Goal: Task Accomplishment & Management: Use online tool/utility

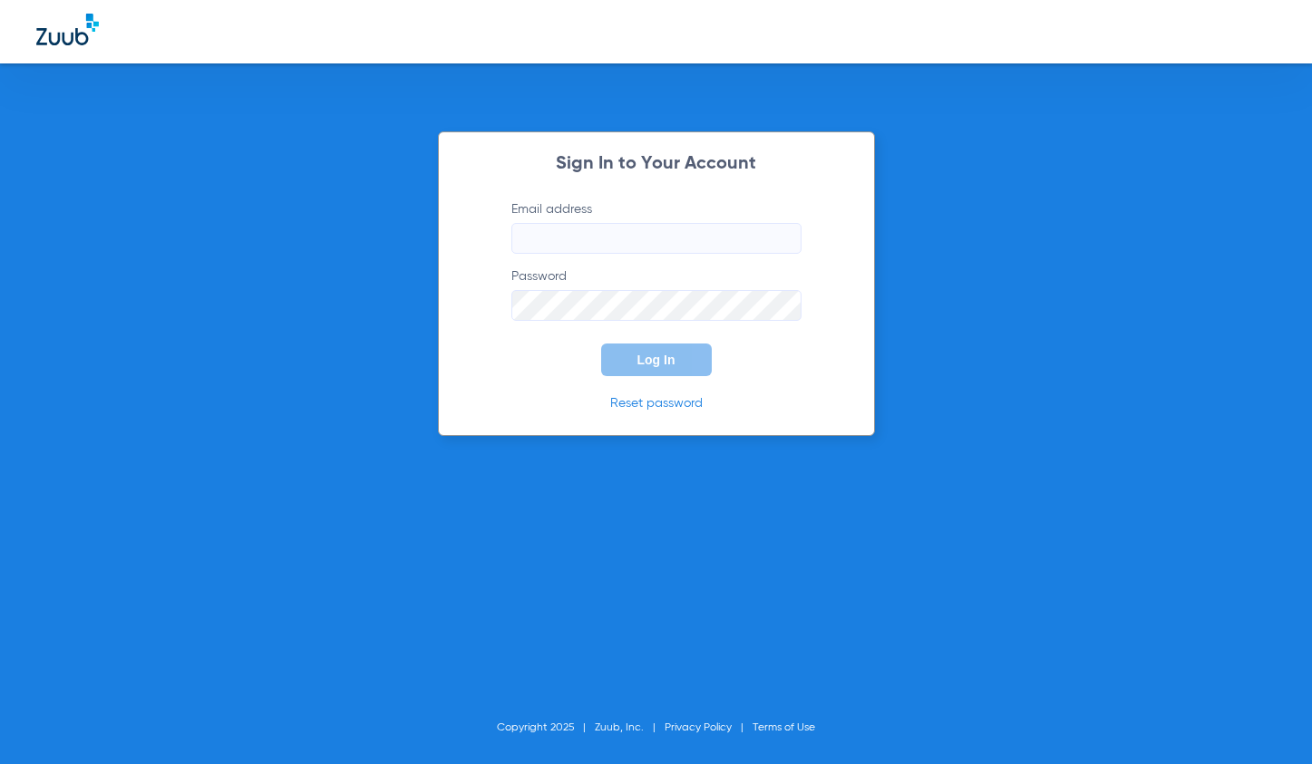
click at [620, 235] on input "Email address" at bounding box center [656, 238] width 290 height 31
type input "a"
type input "n"
click at [668, 261] on form "Email address Invalid email address andreahernandez92 Password Log In" at bounding box center [656, 288] width 344 height 176
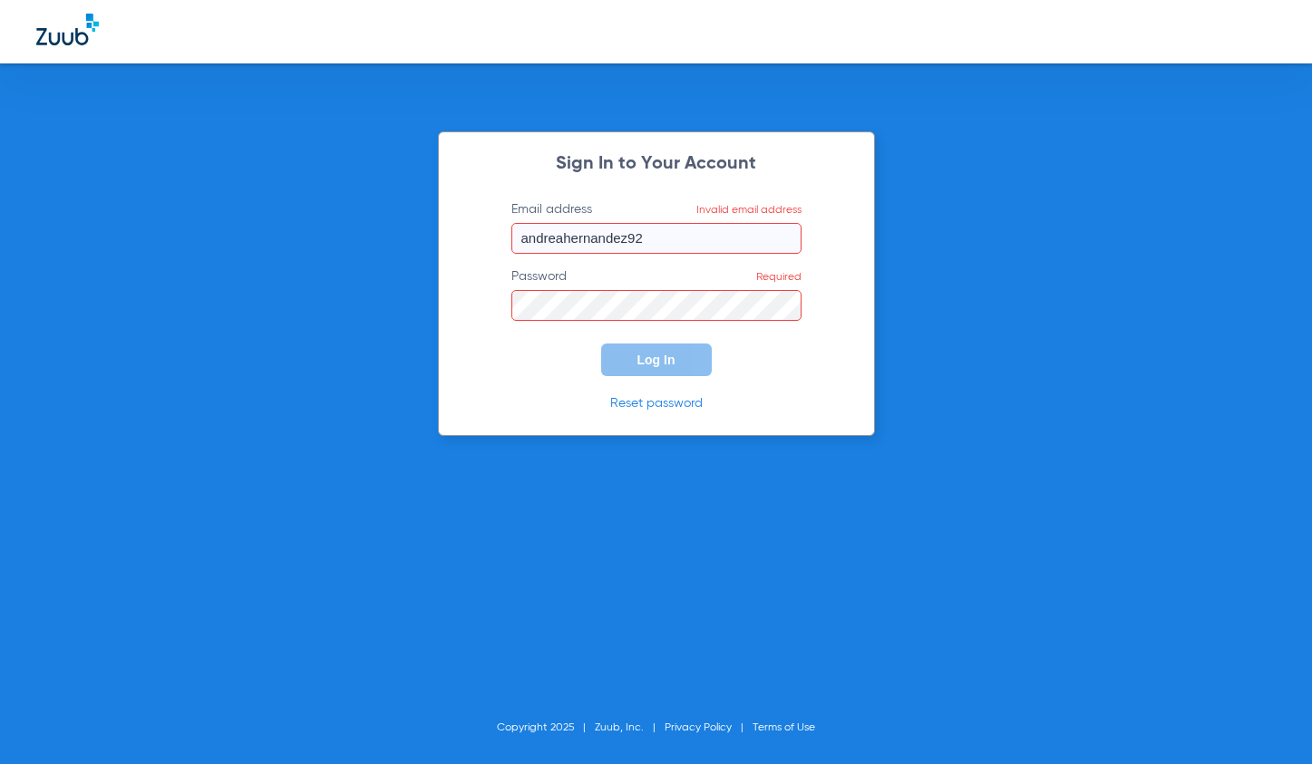
click at [673, 247] on input "andreahernandez92" at bounding box center [656, 238] width 290 height 31
type input "[EMAIL_ADDRESS][DOMAIN_NAME]"
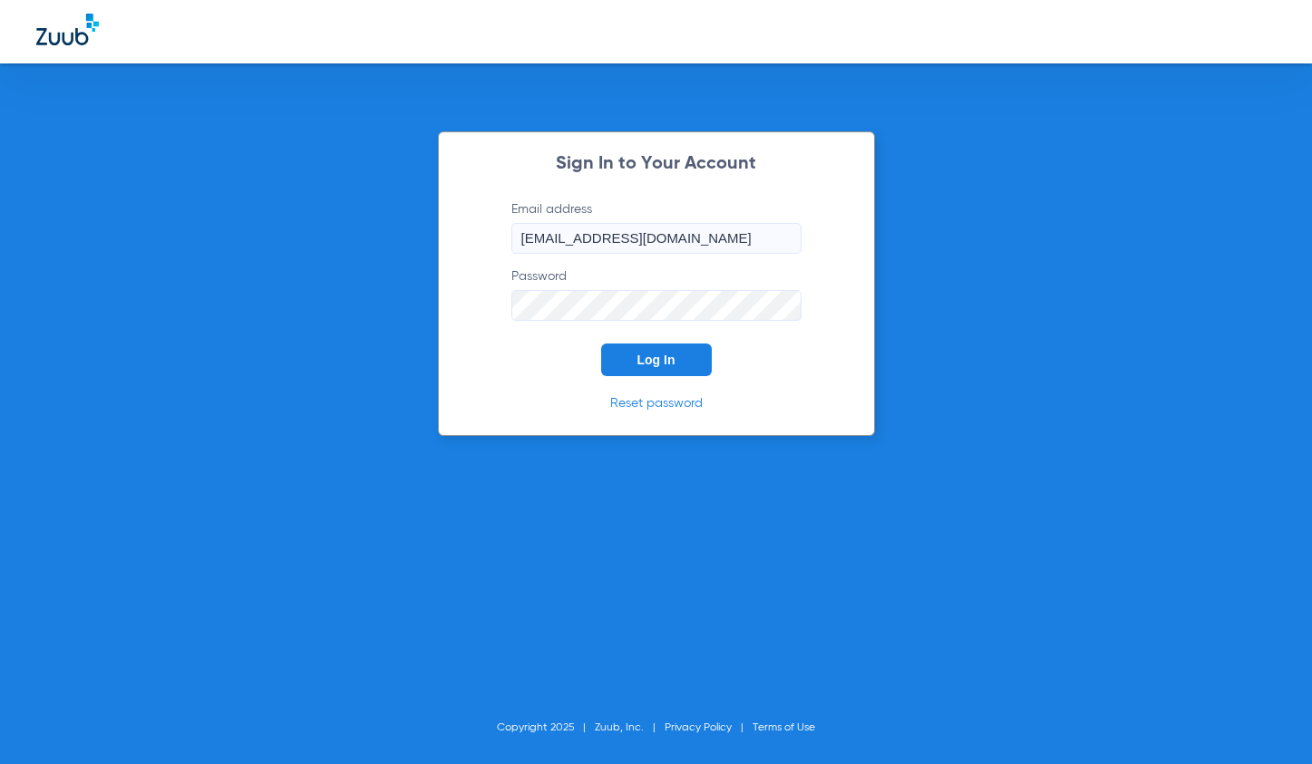
click at [601, 344] on button "Log In" at bounding box center [656, 360] width 111 height 33
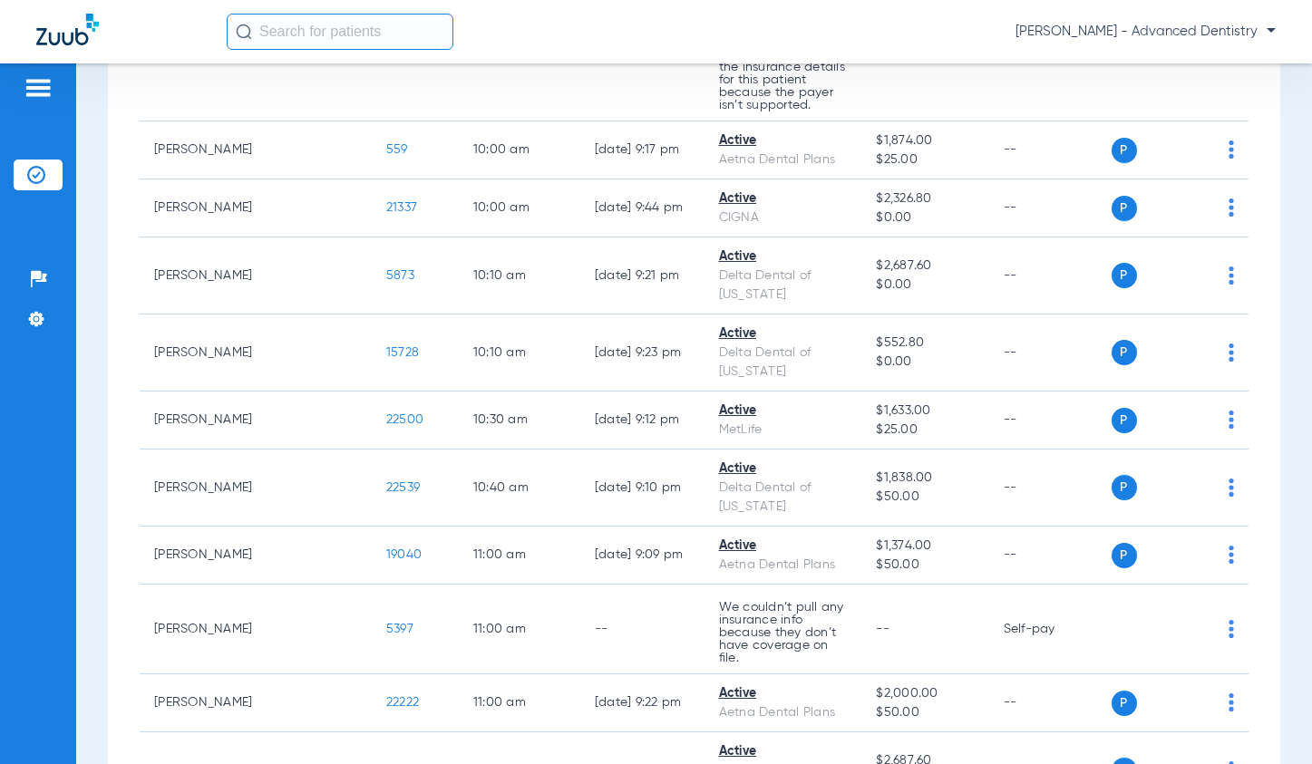
scroll to position [1904, 0]
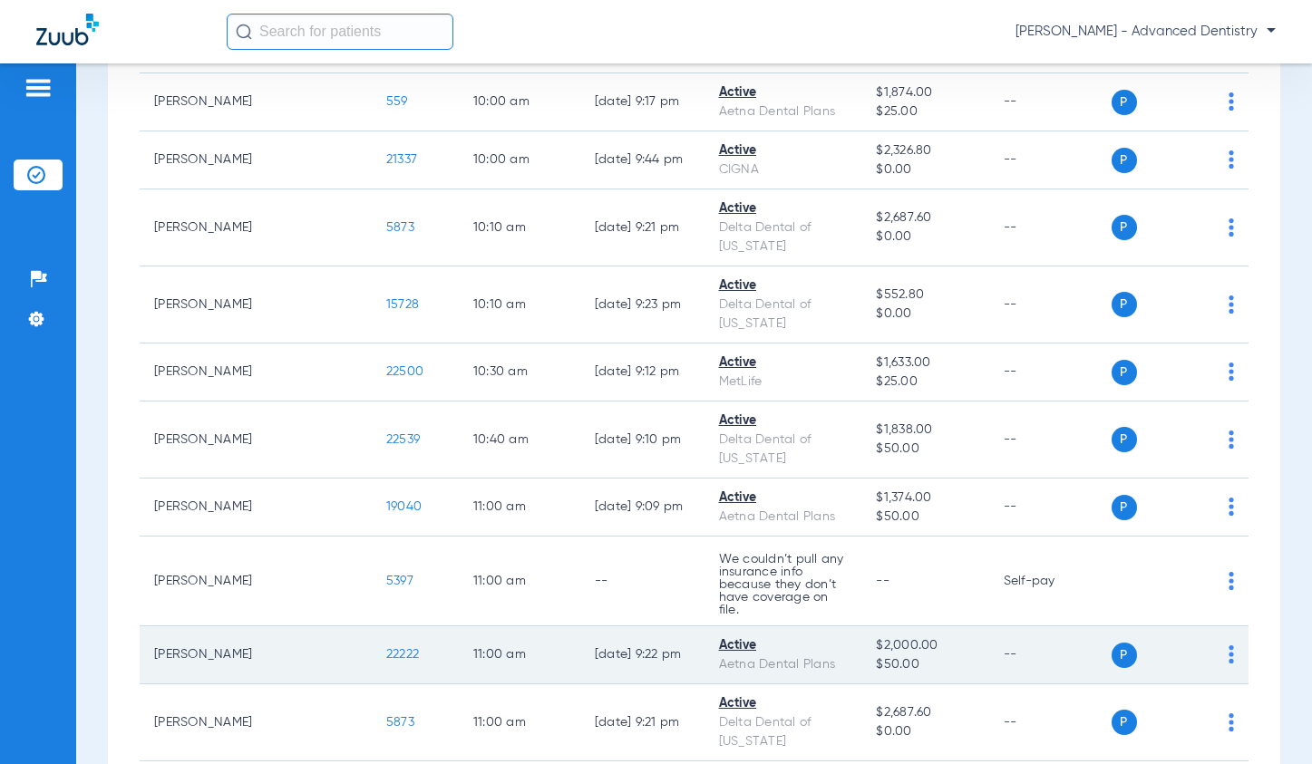
click at [1228, 645] on img at bounding box center [1230, 654] width 5 height 18
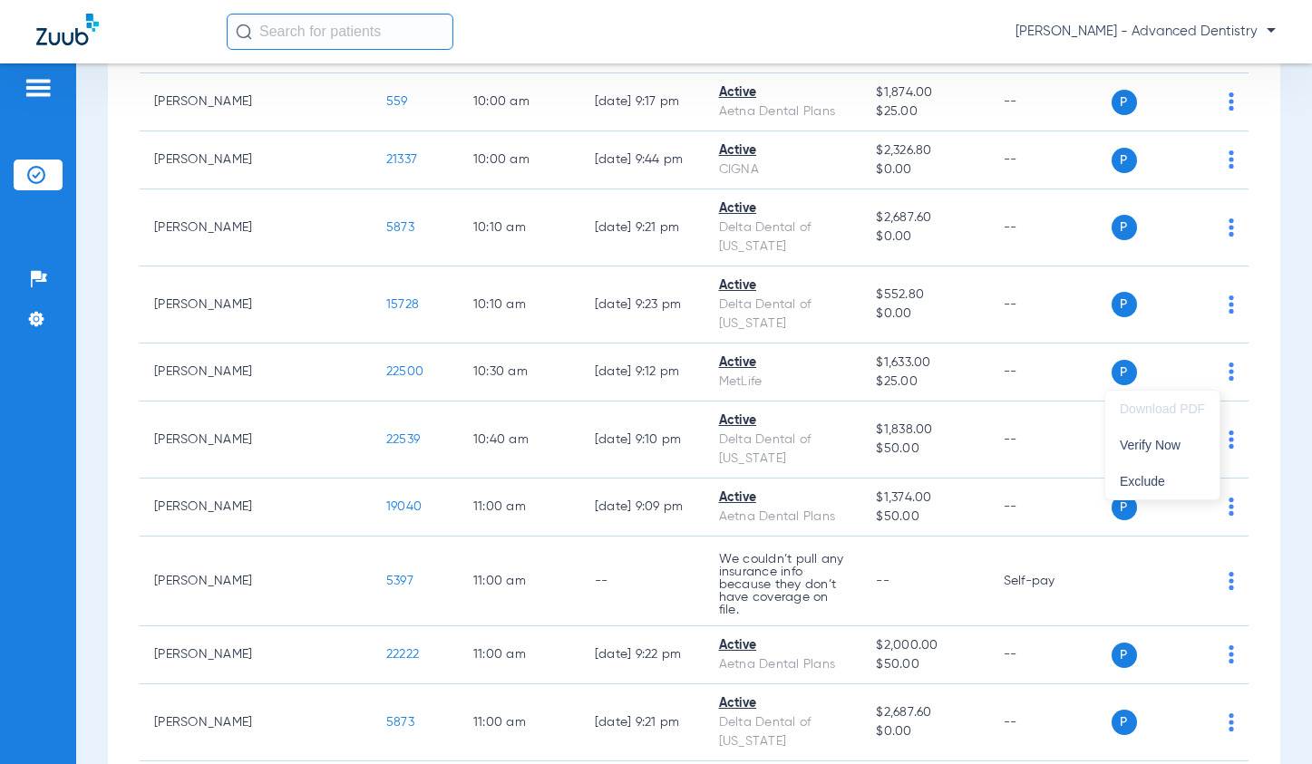
click at [672, 374] on div at bounding box center [656, 382] width 1312 height 764
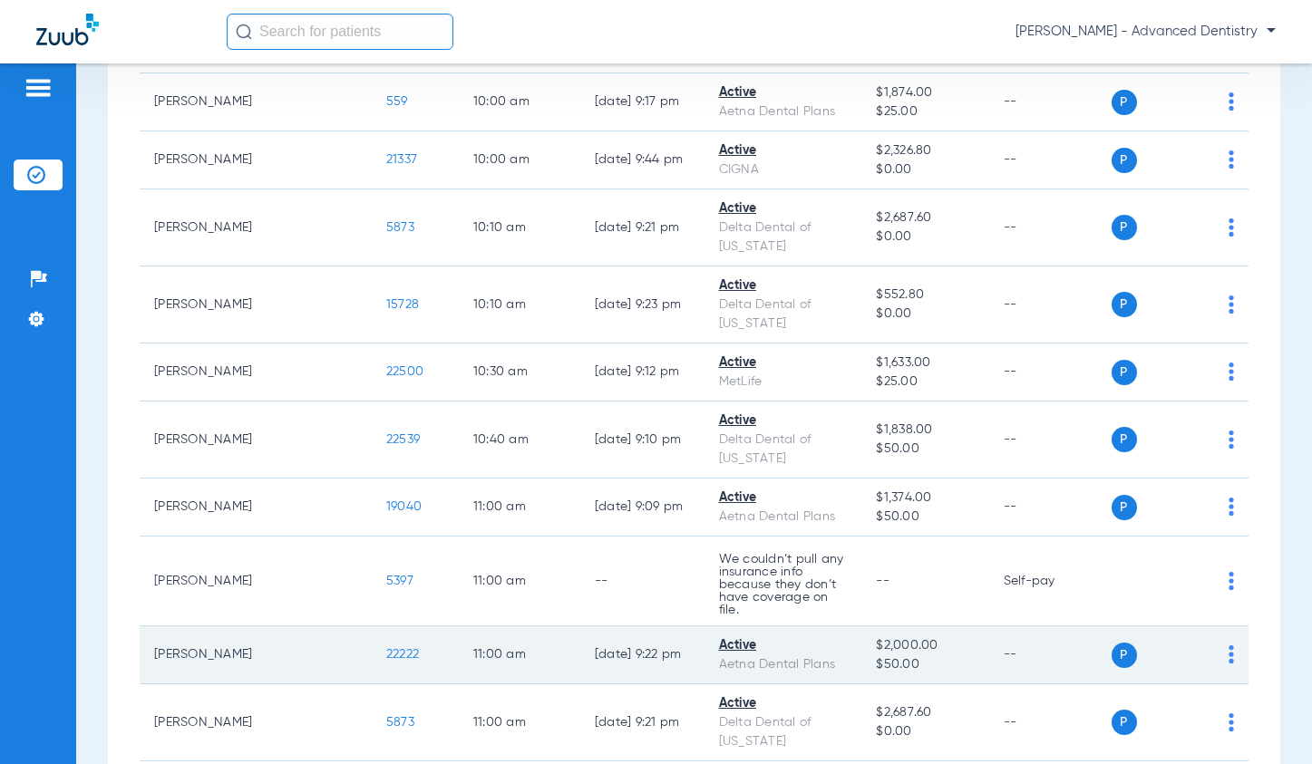
click at [719, 636] on div "Active" at bounding box center [783, 645] width 129 height 19
click at [212, 626] on td "[PERSON_NAME]" at bounding box center [256, 655] width 232 height 58
click at [372, 626] on td "22222" at bounding box center [415, 655] width 87 height 58
click at [386, 648] on span "22222" at bounding box center [402, 654] width 33 height 13
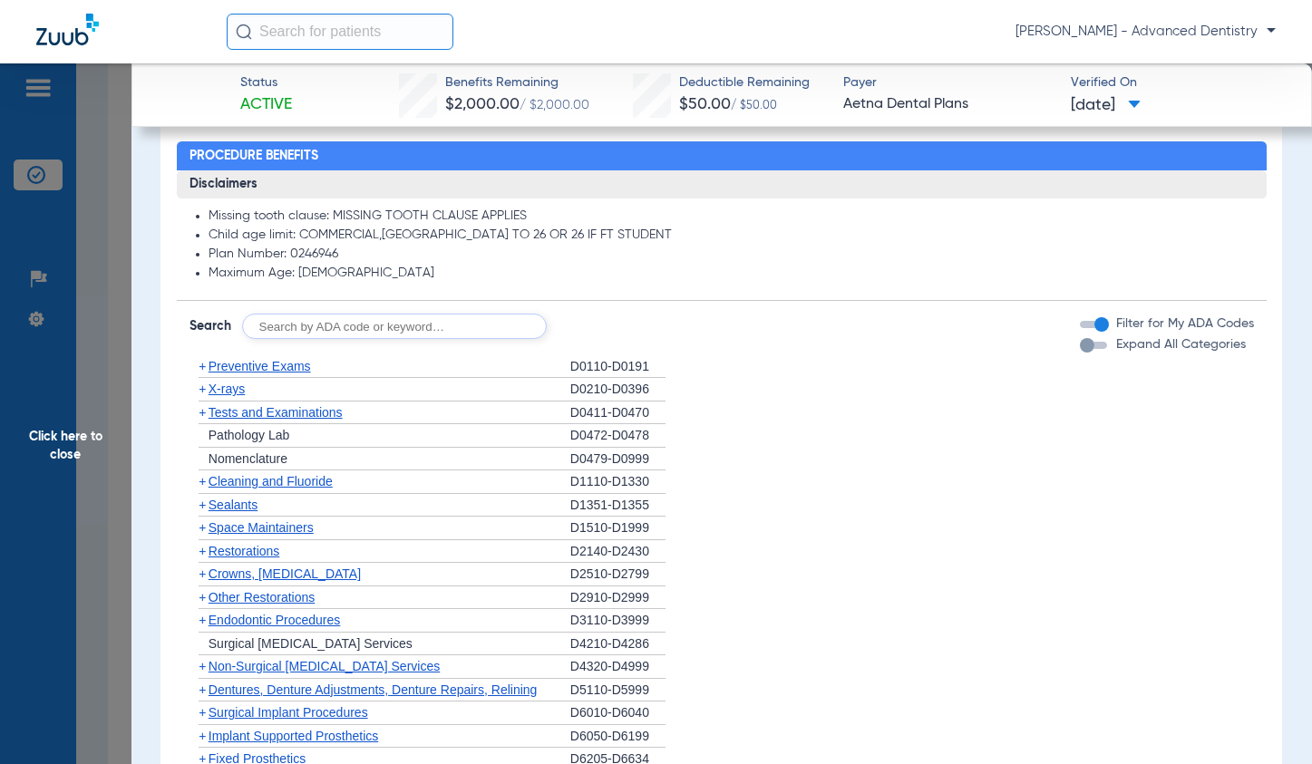
scroll to position [1269, 0]
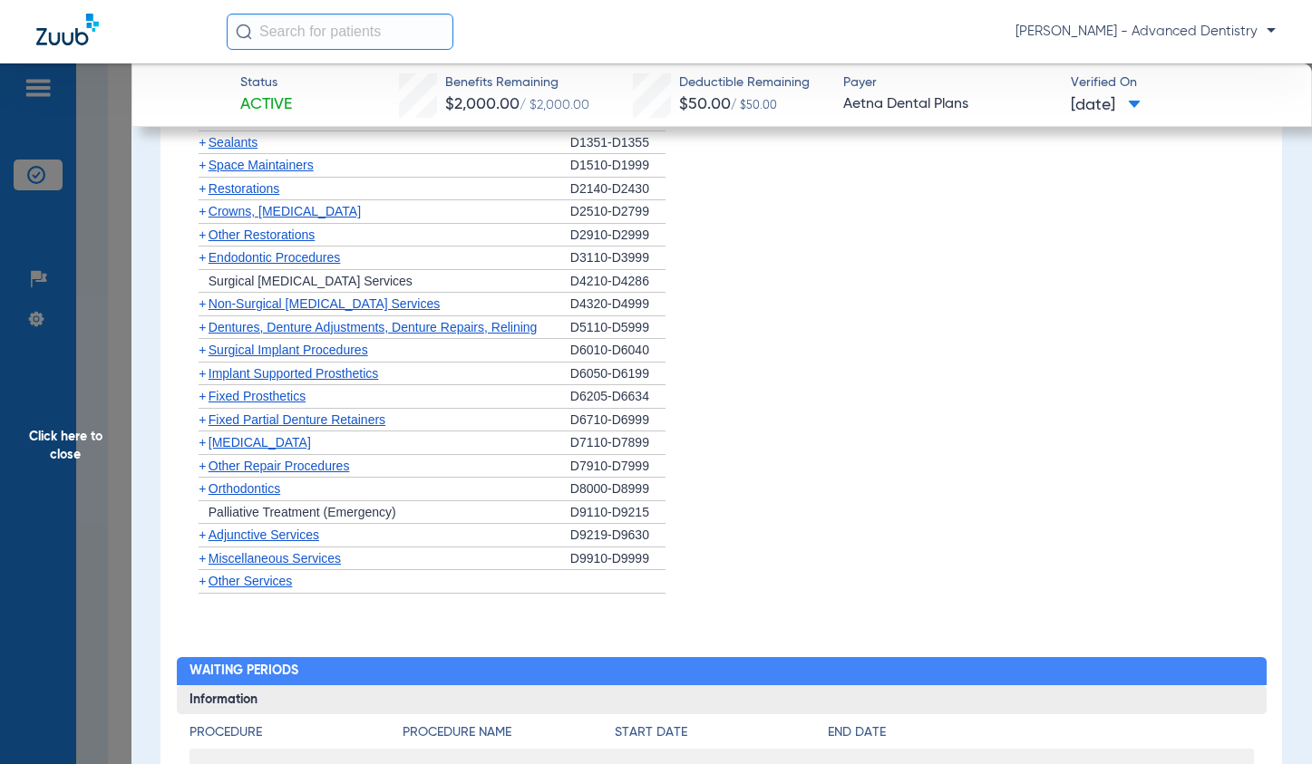
click at [212, 488] on span "Orthodontics" at bounding box center [244, 488] width 72 height 15
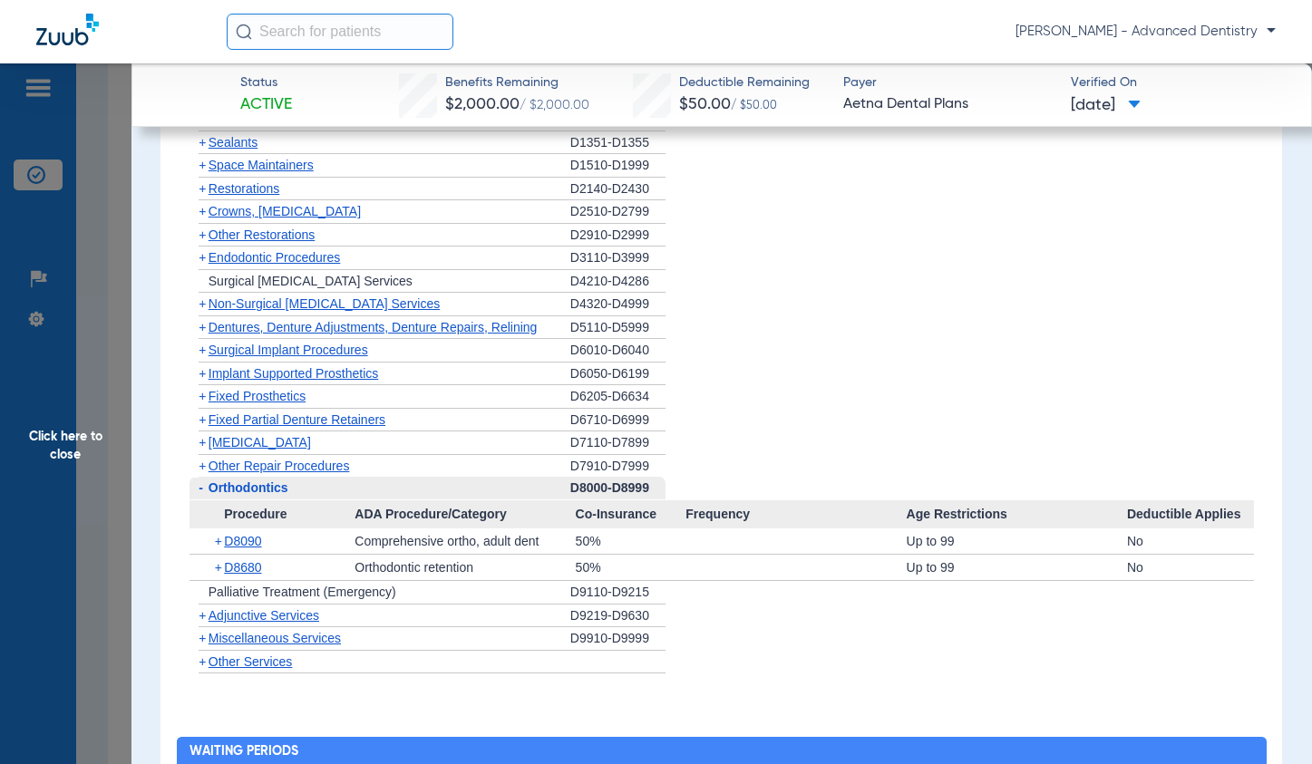
click at [213, 539] on div "+ D8090" at bounding box center [278, 540] width 153 height 25
click at [218, 539] on span "+" at bounding box center [220, 540] width 10 height 25
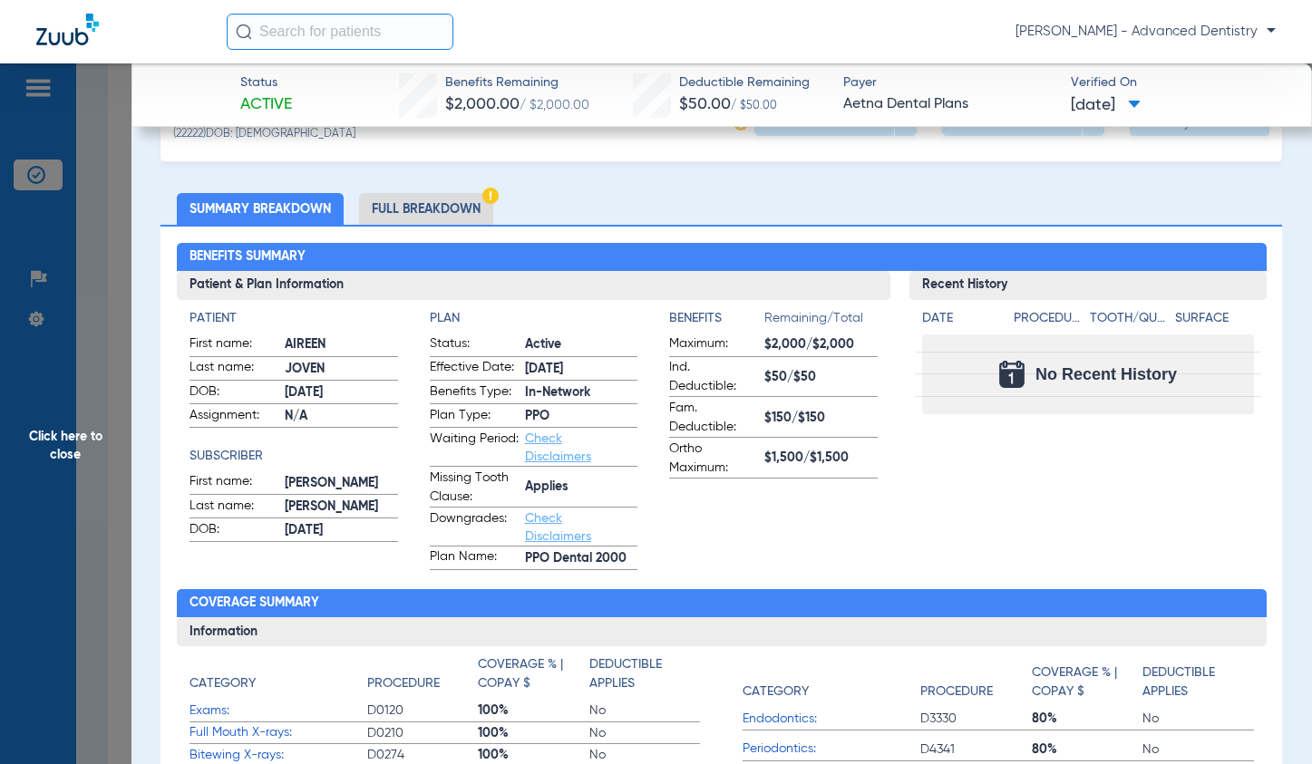
scroll to position [0, 0]
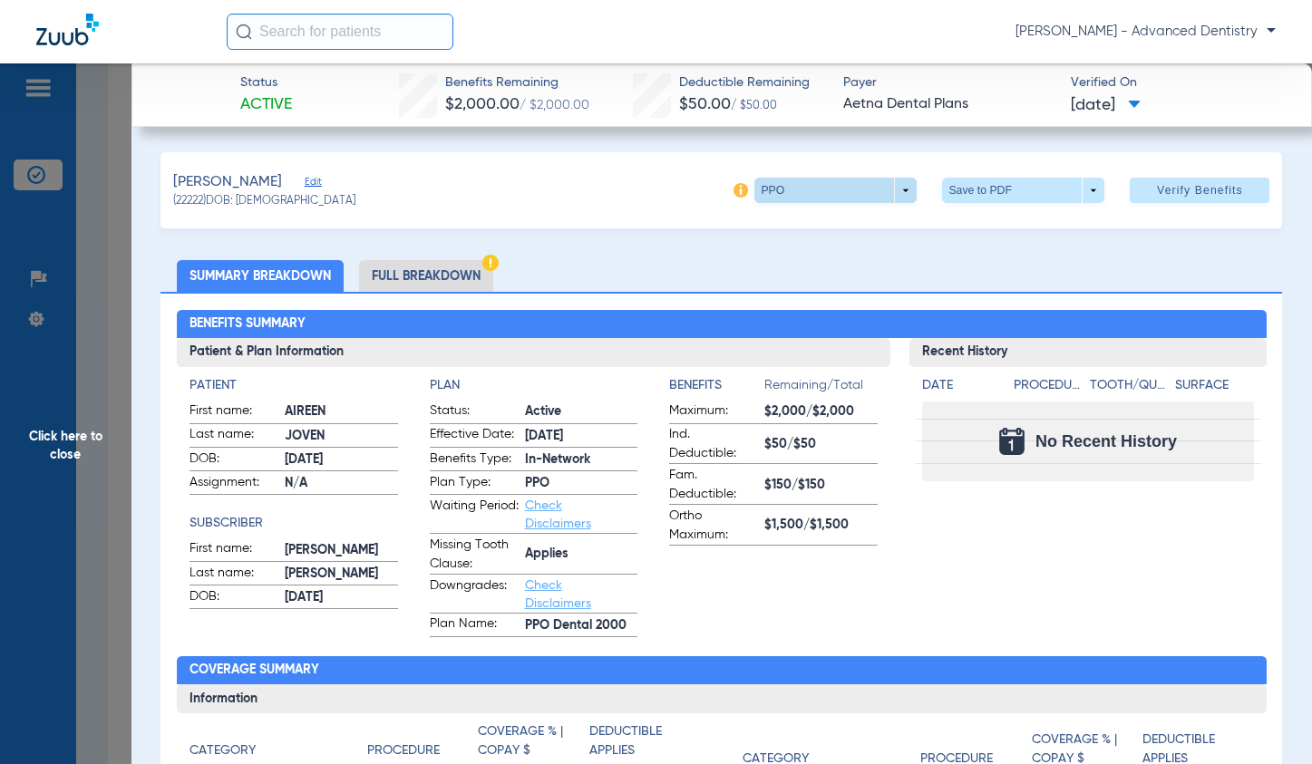
click at [897, 184] on span at bounding box center [835, 190] width 162 height 25
click at [803, 225] on span "PPO" at bounding box center [799, 226] width 84 height 13
click at [420, 268] on li "Full Breakdown" at bounding box center [426, 276] width 134 height 32
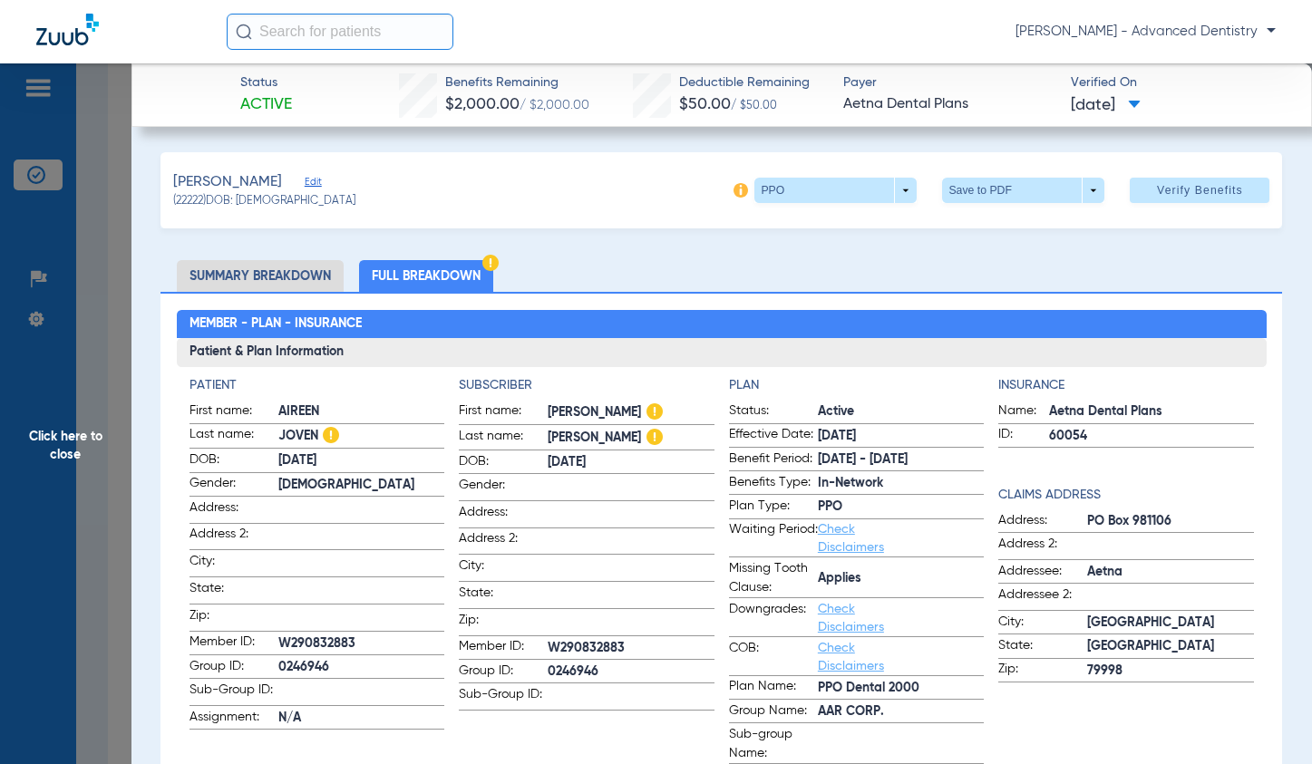
click at [1140, 104] on span "[DATE]" at bounding box center [1106, 105] width 70 height 23
click at [927, 230] on div at bounding box center [656, 382] width 1312 height 764
click at [1179, 189] on span "Verify Benefits" at bounding box center [1200, 190] width 86 height 15
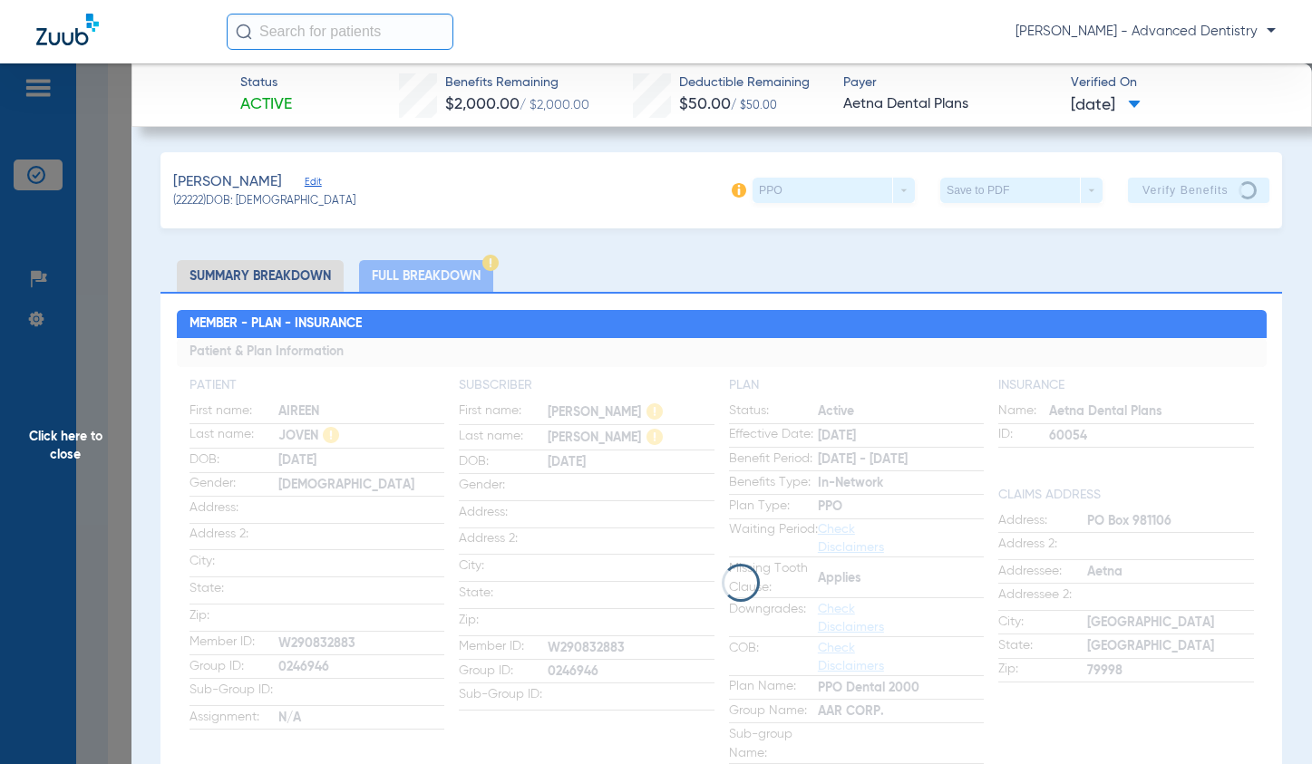
click at [86, 445] on span "Click here to close" at bounding box center [65, 445] width 131 height 764
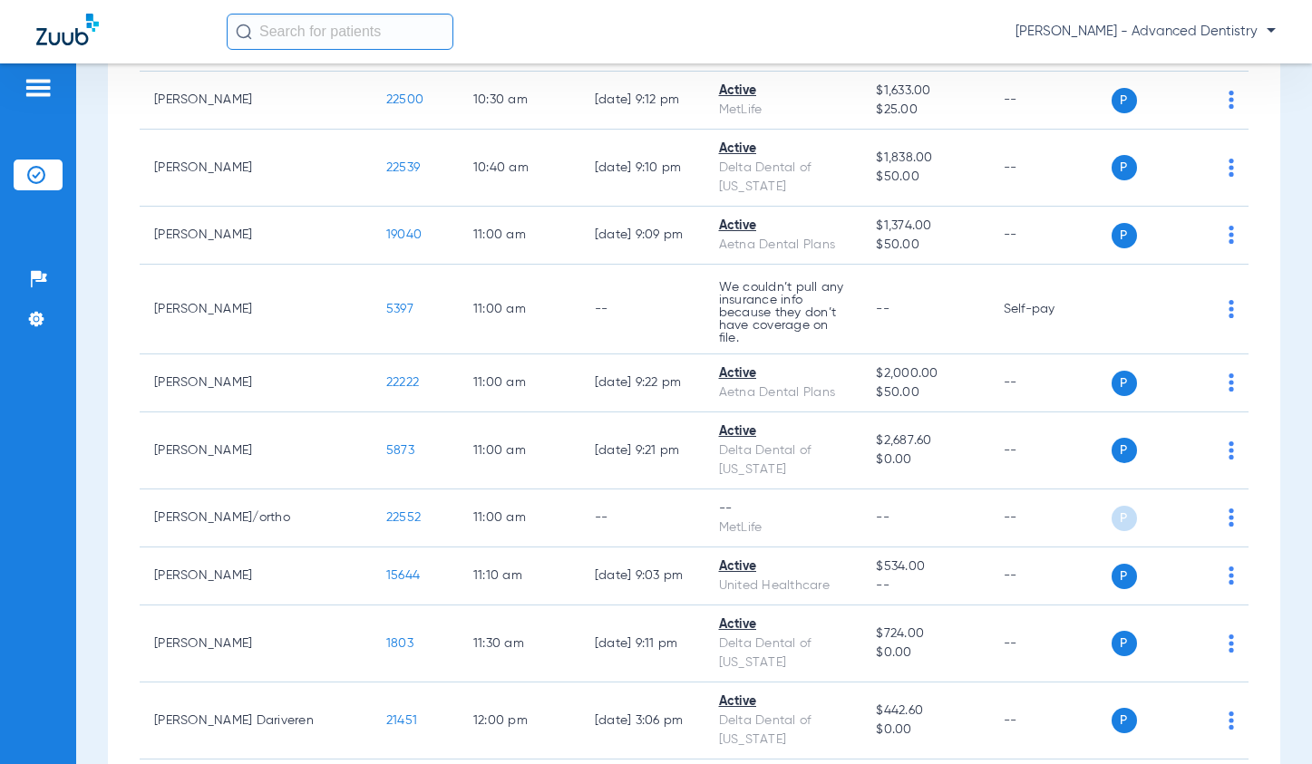
scroll to position [2266, 0]
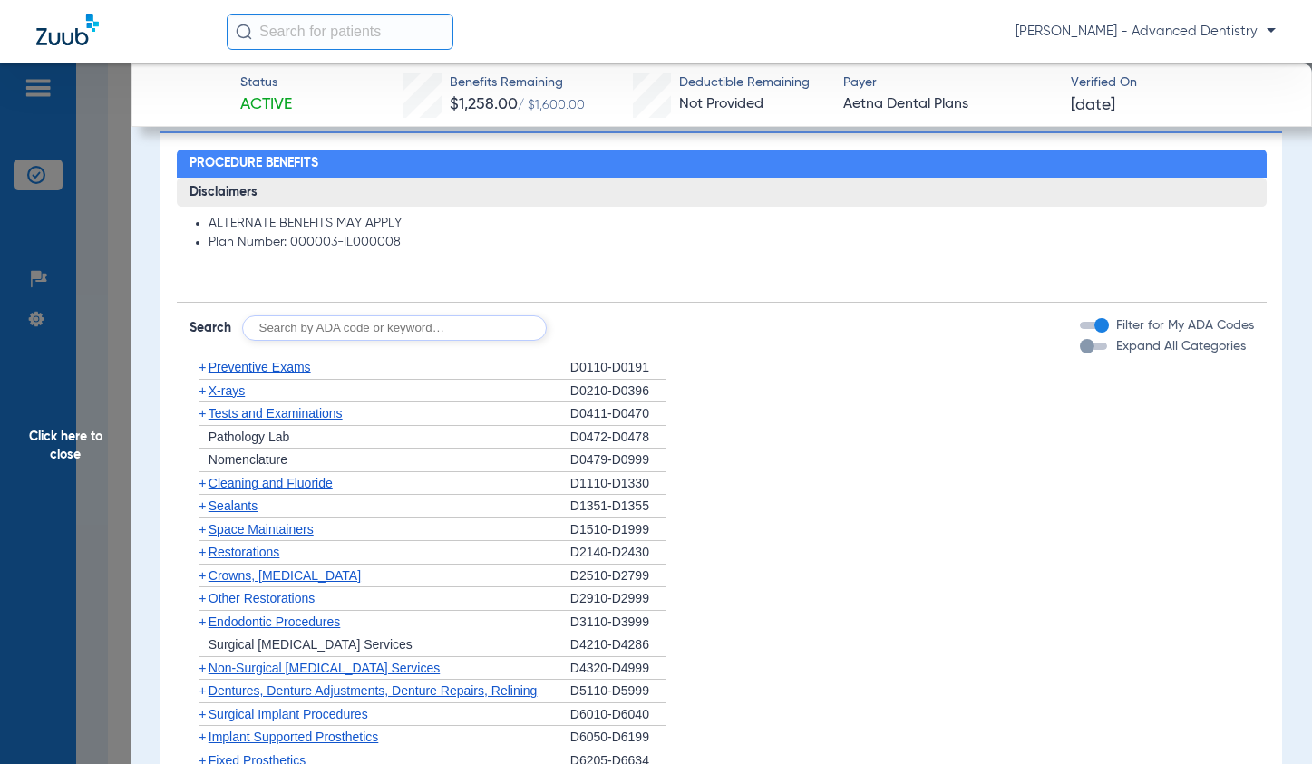
scroll to position [907, 0]
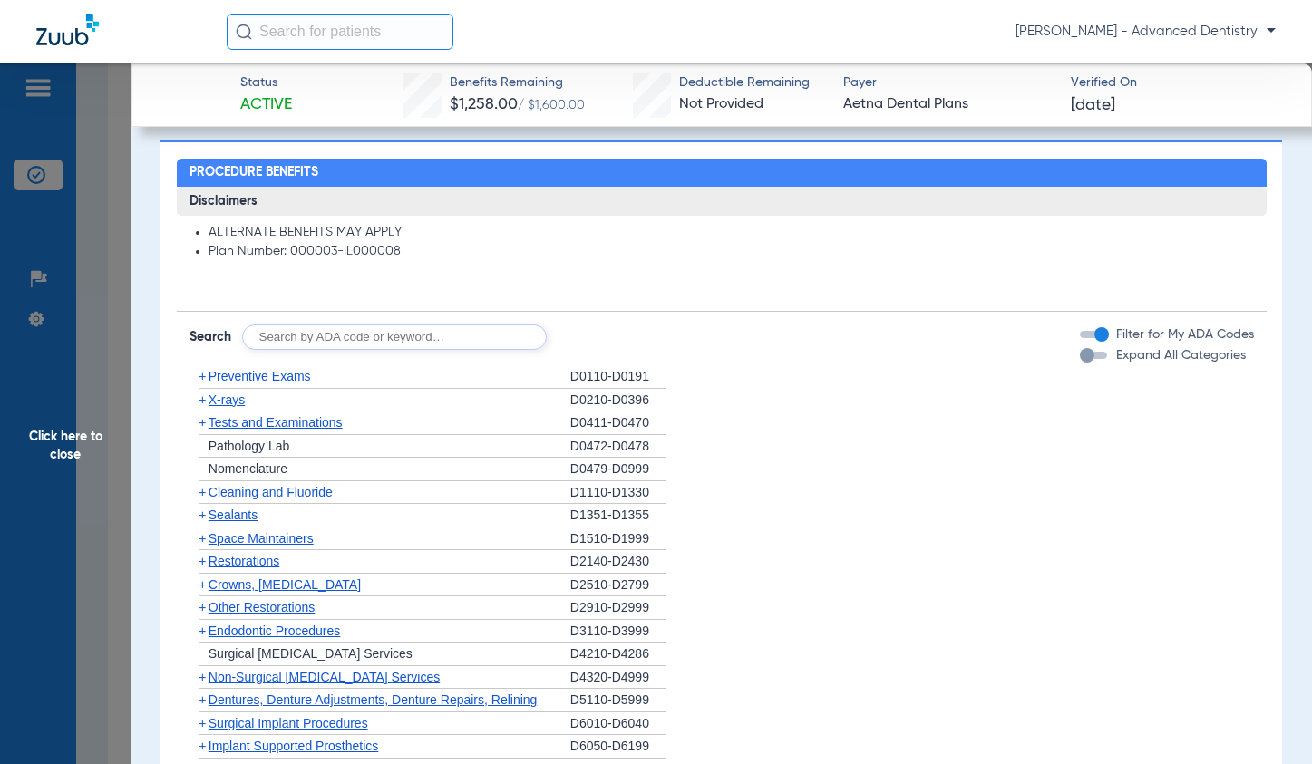
click at [296, 346] on input "text" at bounding box center [394, 337] width 305 height 25
type input "D4910"
click at [612, 339] on button "Search" at bounding box center [614, 337] width 72 height 25
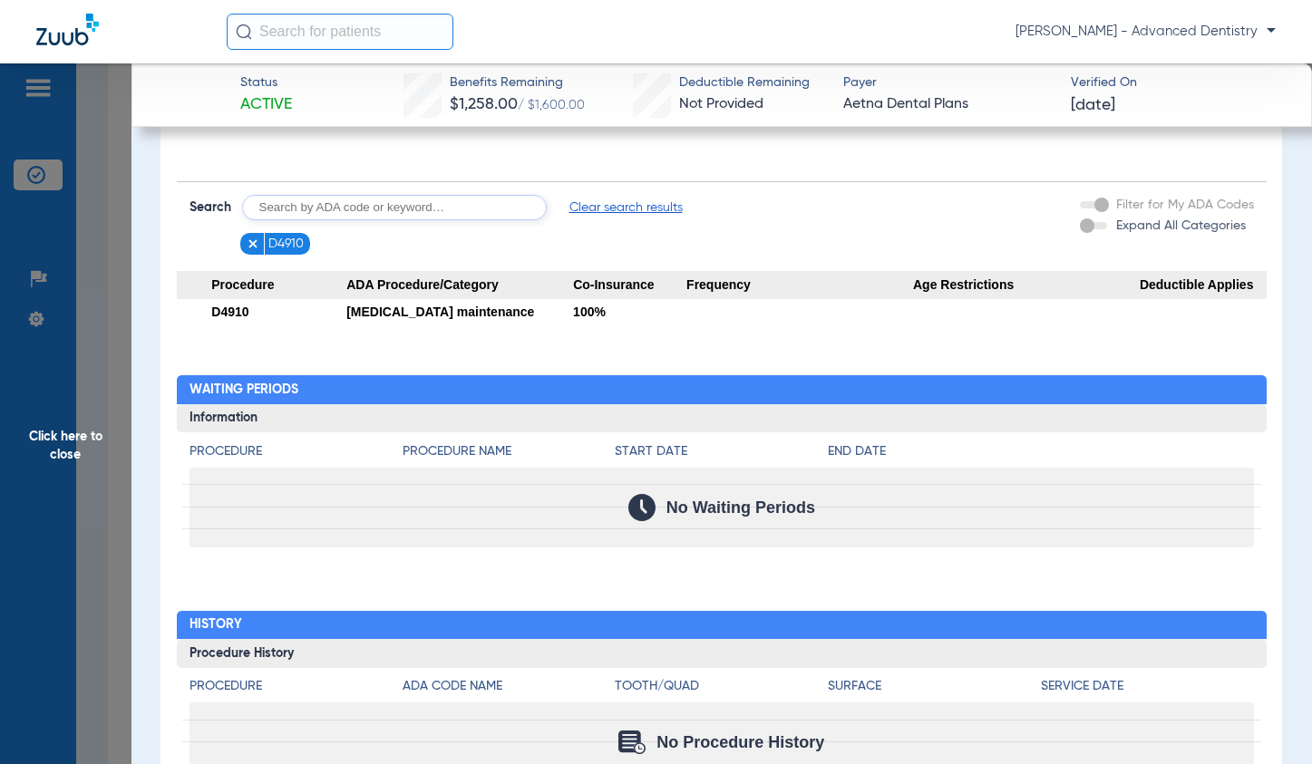
scroll to position [936, 0]
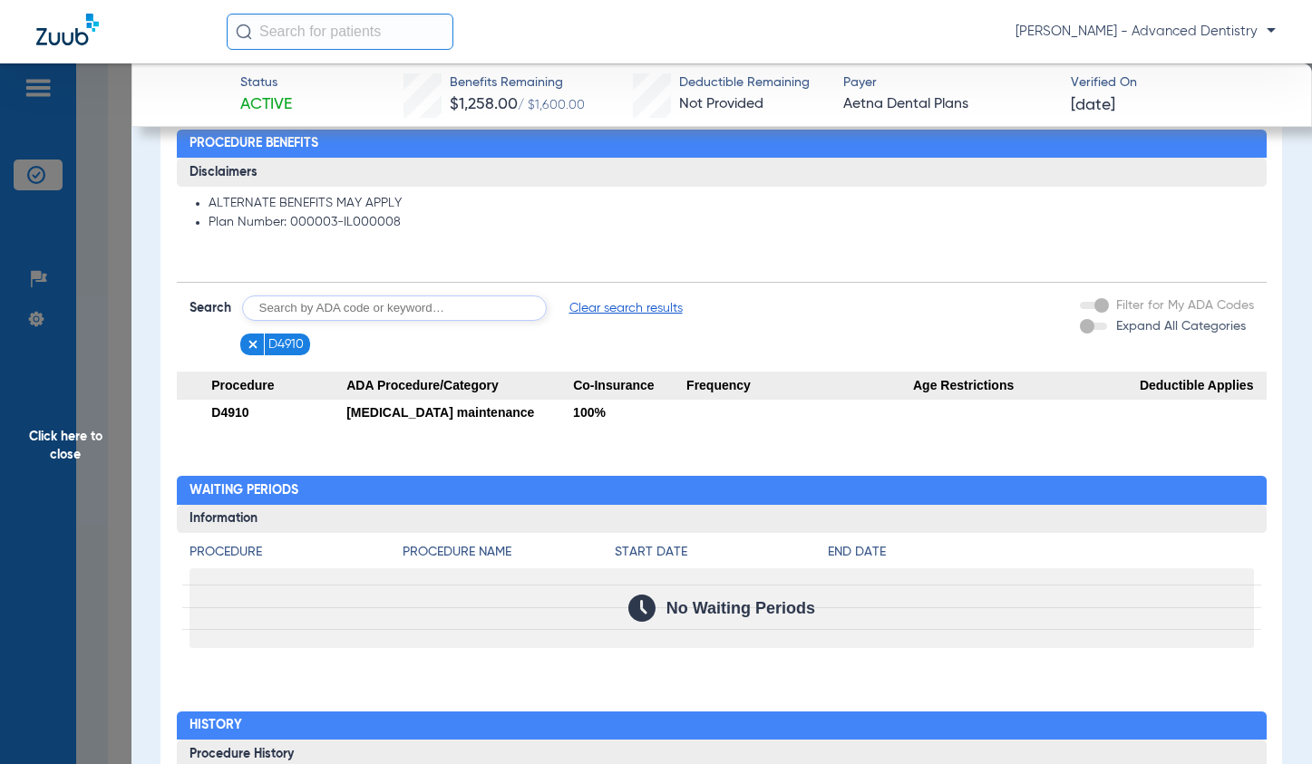
click at [645, 314] on span "Clear search results" at bounding box center [625, 308] width 113 height 18
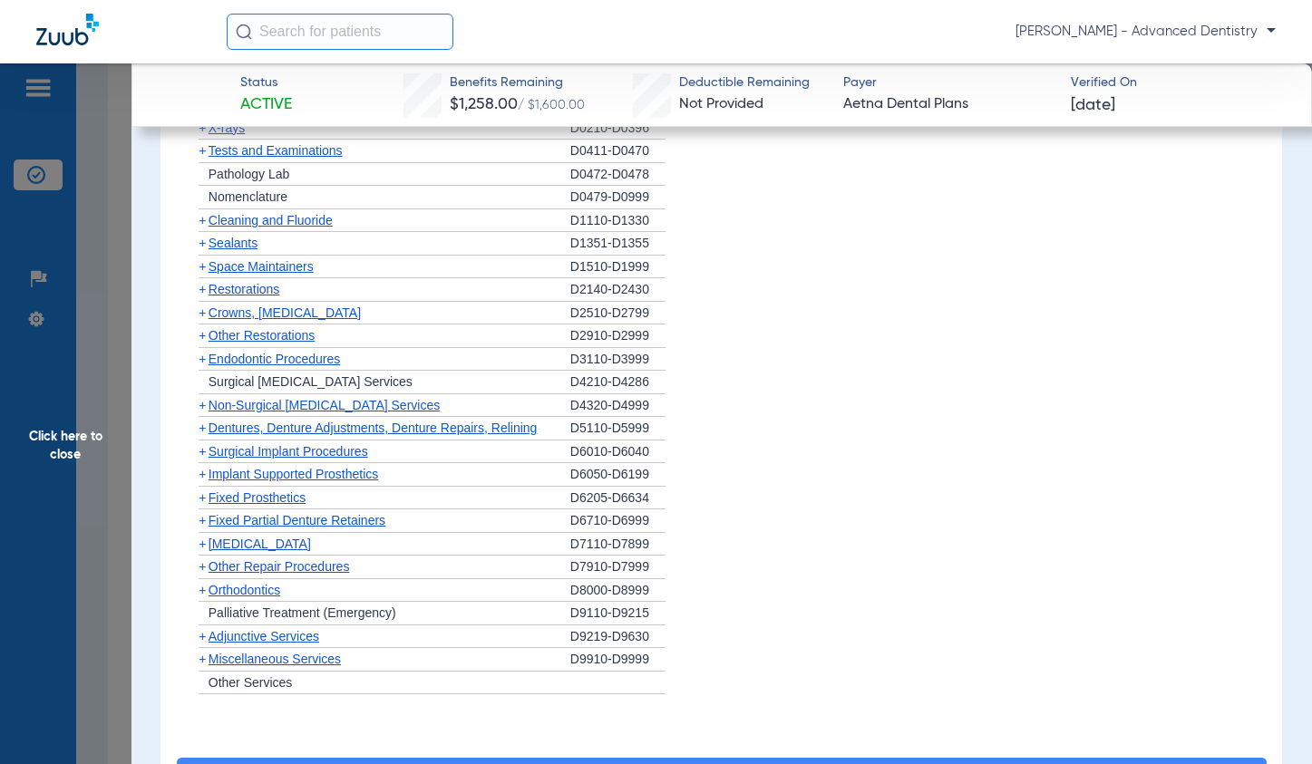
scroll to position [1207, 0]
